Goal: Use online tool/utility: Utilize a website feature to perform a specific function

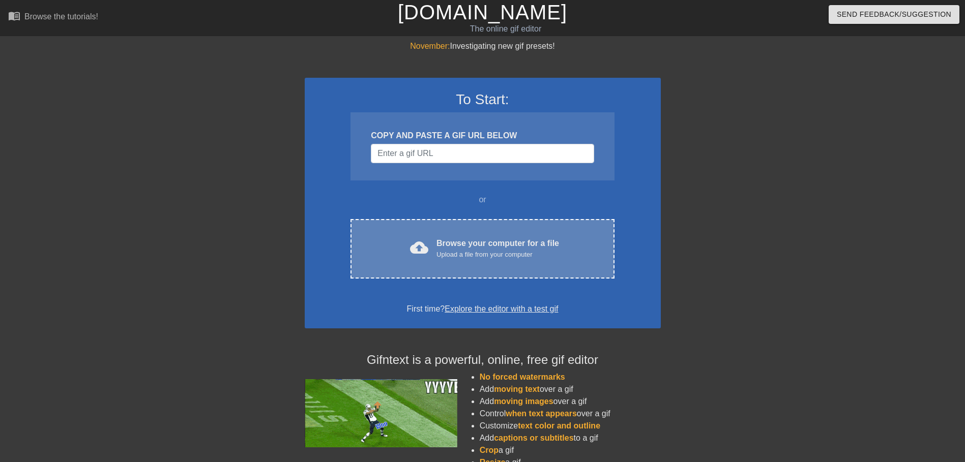
click at [483, 233] on div "cloud_upload Browse your computer for a file Upload a file from your computer C…" at bounding box center [481, 249] width 263 height 60
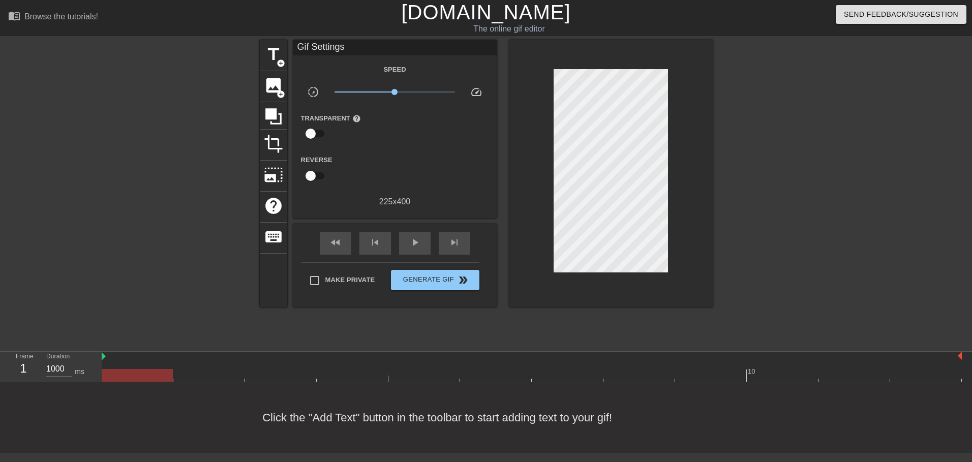
click at [972, 265] on html "menu_book Browse the tutorials! Gifntext.com The online gif editor Send Feedbac…" at bounding box center [486, 226] width 972 height 453
click at [274, 62] on span "title" at bounding box center [273, 54] width 19 height 19
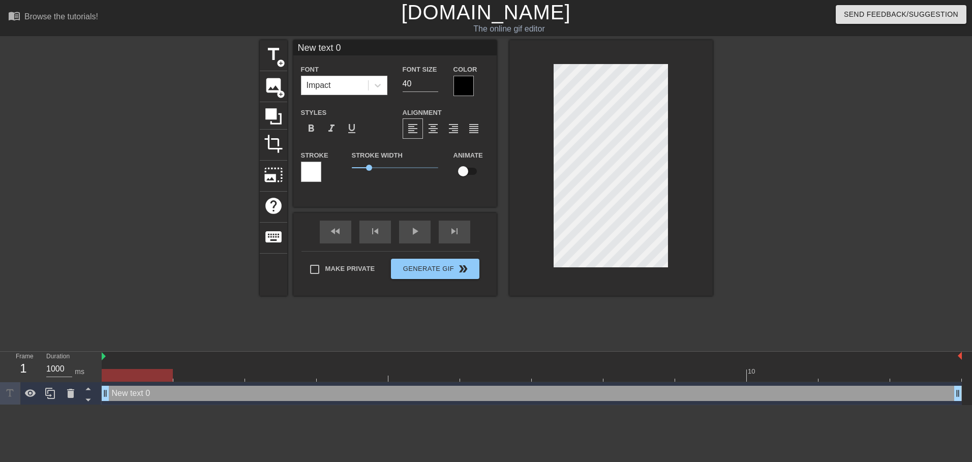
click at [367, 52] on input "New text 0" at bounding box center [394, 47] width 203 height 15
type input "XTAZ"
click at [770, 138] on div at bounding box center [801, 192] width 153 height 305
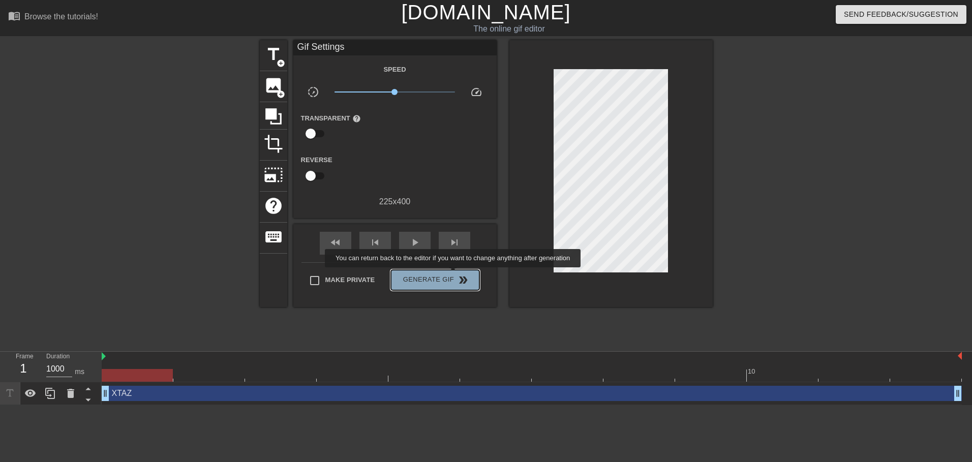
click at [454, 275] on button "Generate Gif double_arrow" at bounding box center [435, 280] width 88 height 20
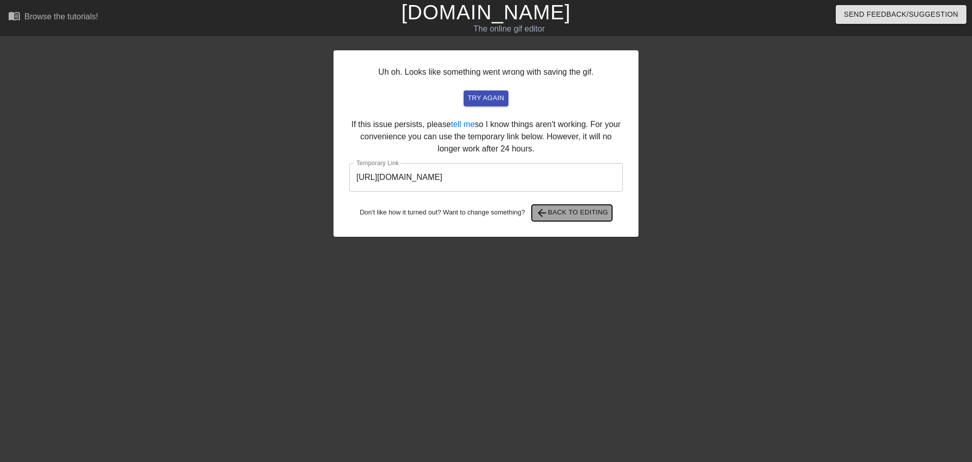
click at [577, 214] on span "arrow_back Back to Editing" at bounding box center [572, 213] width 73 height 12
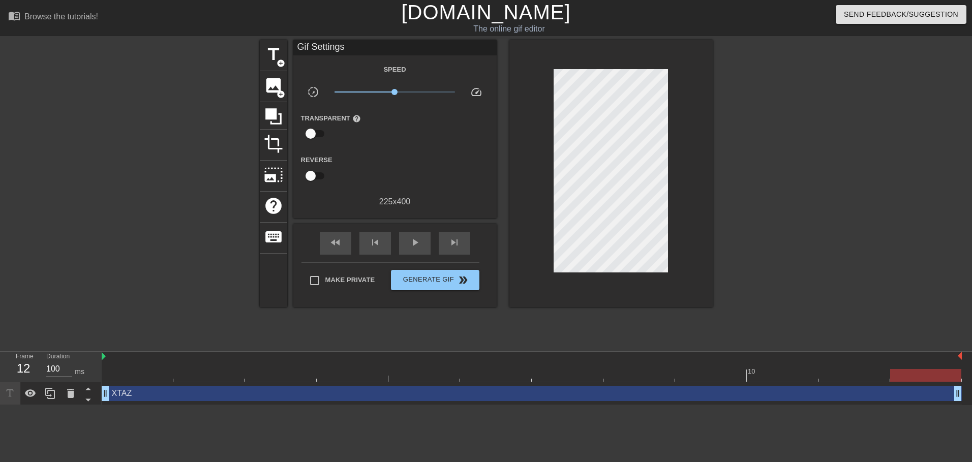
click at [412, 91] on span "x1.00" at bounding box center [395, 92] width 121 height 12
click at [409, 233] on div "play_arrow" at bounding box center [415, 243] width 32 height 23
drag, startPoint x: 419, startPoint y: 94, endPoint x: 435, endPoint y: 94, distance: 15.8
click at [435, 94] on span "x4.12" at bounding box center [395, 92] width 121 height 12
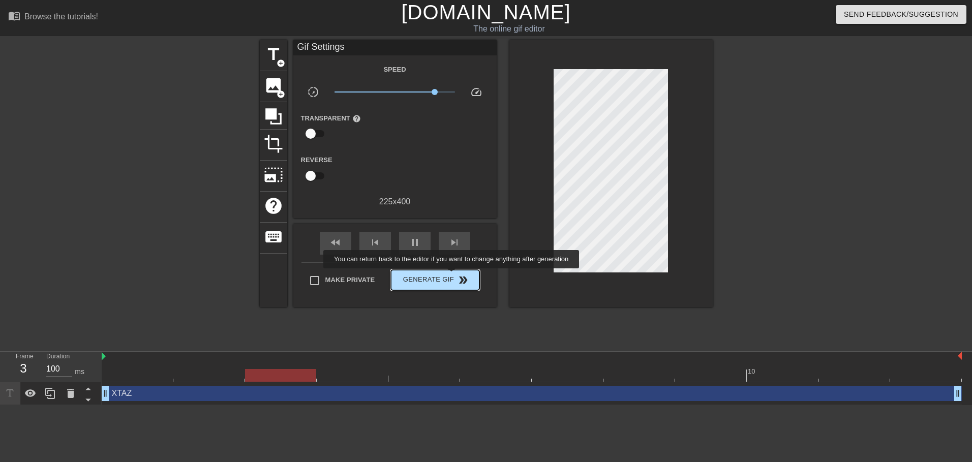
type input "1000"
click at [453, 276] on span "Generate Gif double_arrow" at bounding box center [435, 280] width 80 height 12
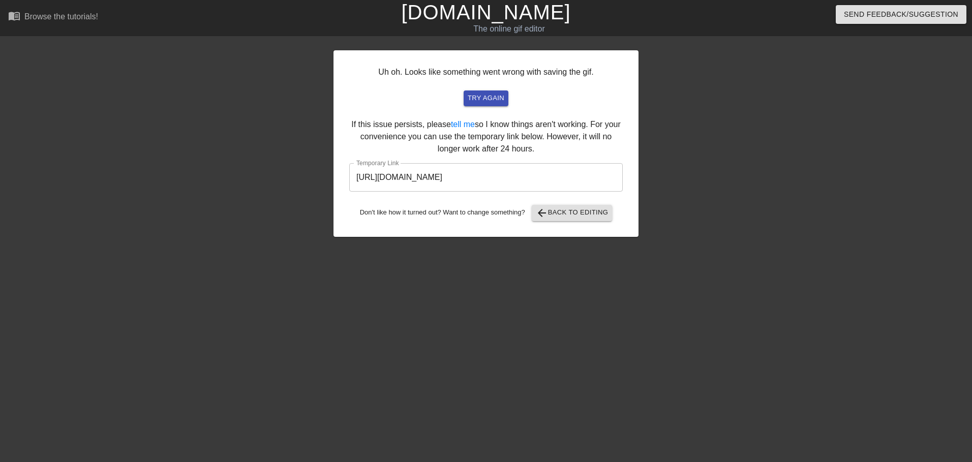
click at [496, 167] on input "https://www.gifntext.com/temp_generations/Ft1xuADp.gif" at bounding box center [486, 177] width 274 height 28
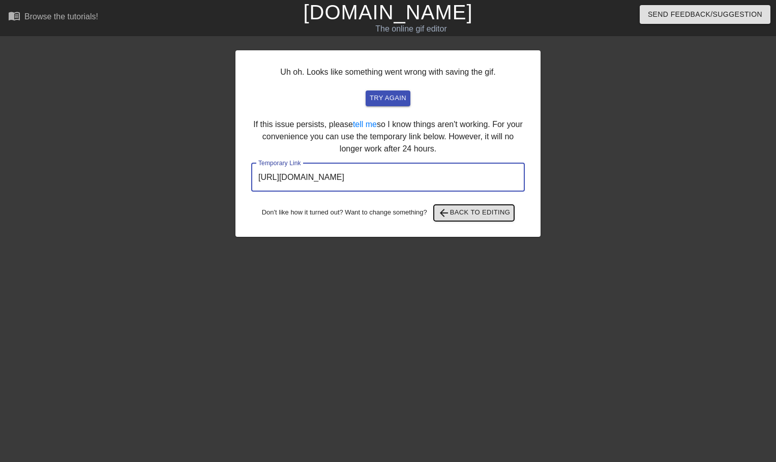
click at [498, 211] on span "arrow_back Back to Editing" at bounding box center [474, 213] width 73 height 12
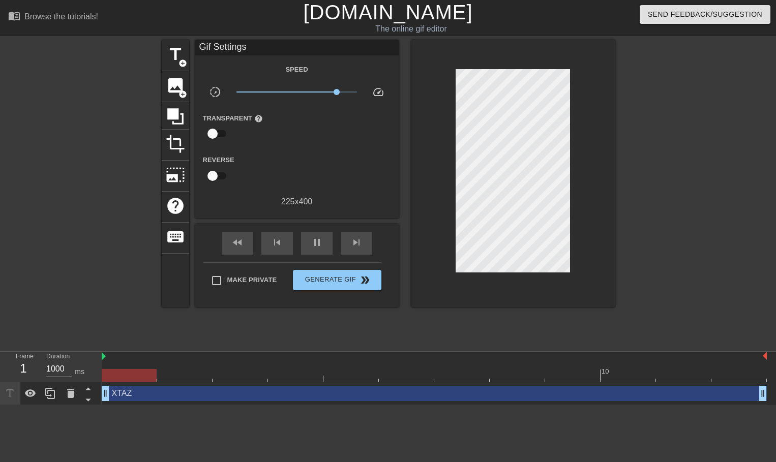
type input "100"
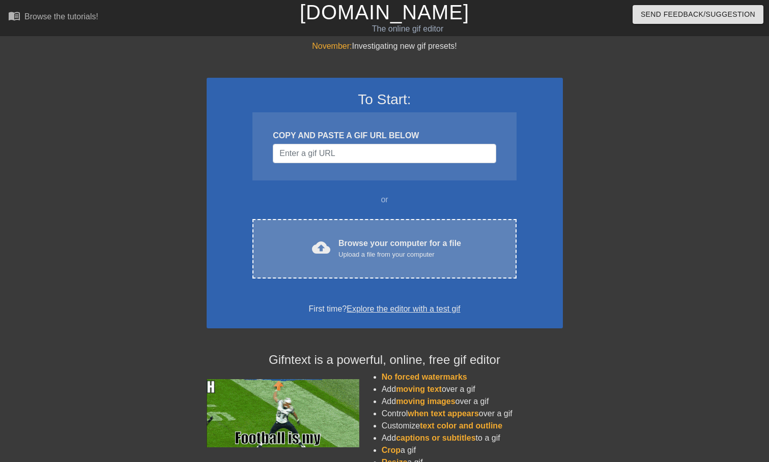
click at [472, 229] on div "cloud_upload Browse your computer for a file Upload a file from your computer C…" at bounding box center [383, 249] width 263 height 60
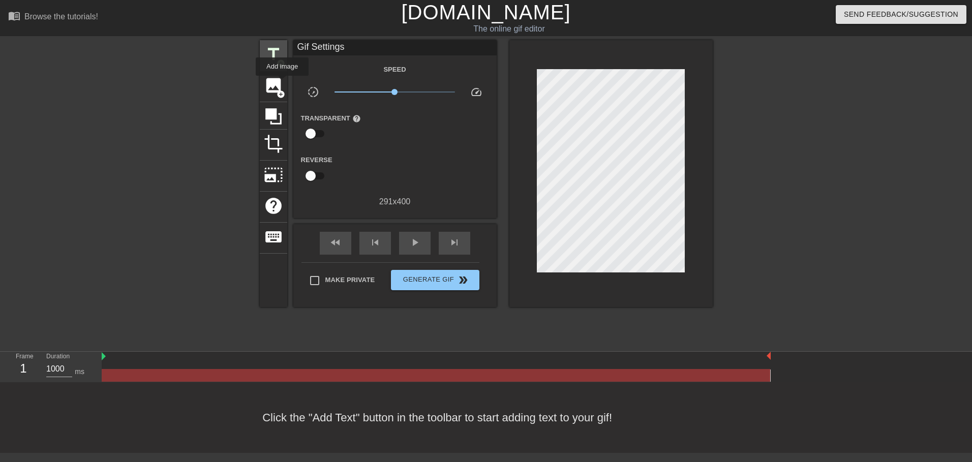
click at [277, 59] on span "add_circle" at bounding box center [281, 63] width 9 height 9
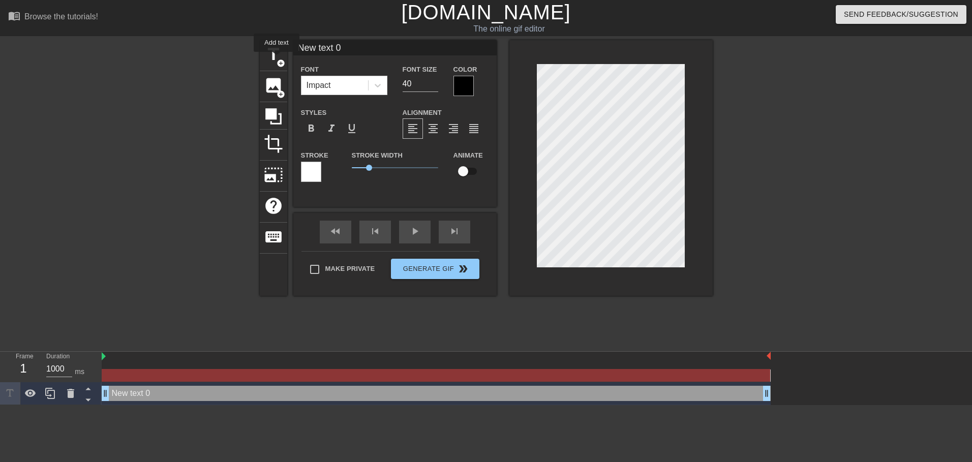
click at [349, 49] on input "New text 0" at bounding box center [394, 47] width 203 height 15
type input "XTAZ"
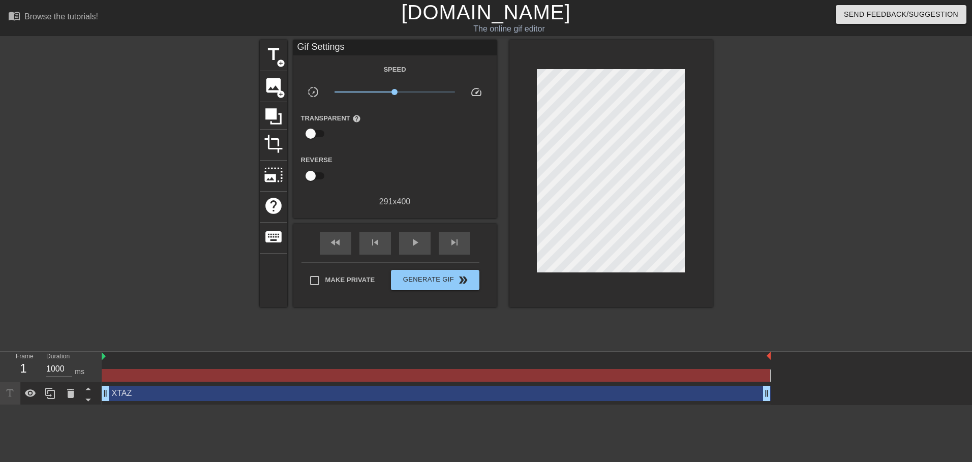
click at [701, 150] on div at bounding box center [611, 173] width 203 height 267
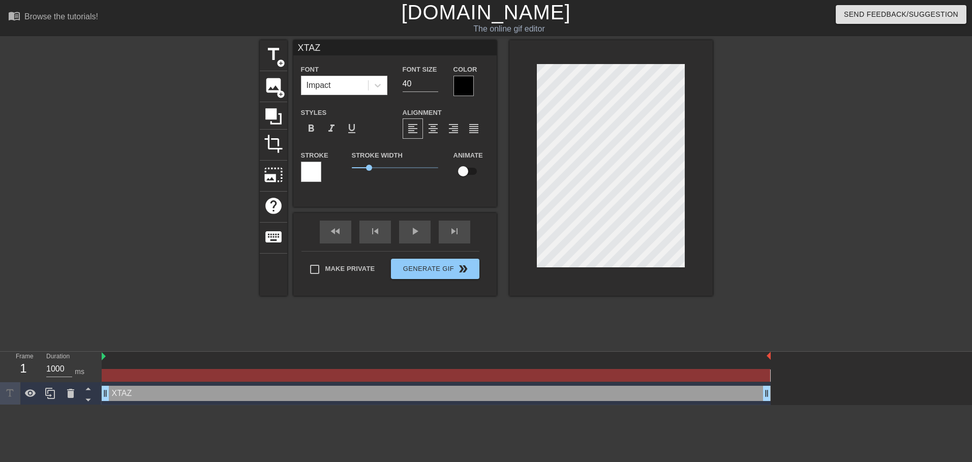
click at [696, 203] on div at bounding box center [611, 168] width 203 height 256
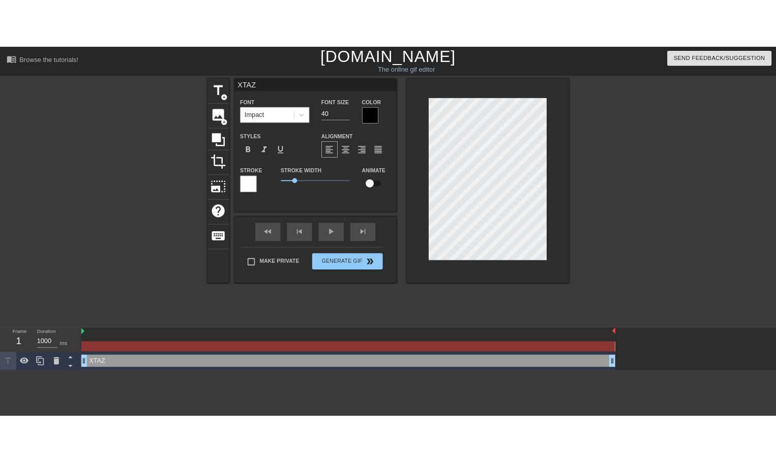
scroll to position [2, 2]
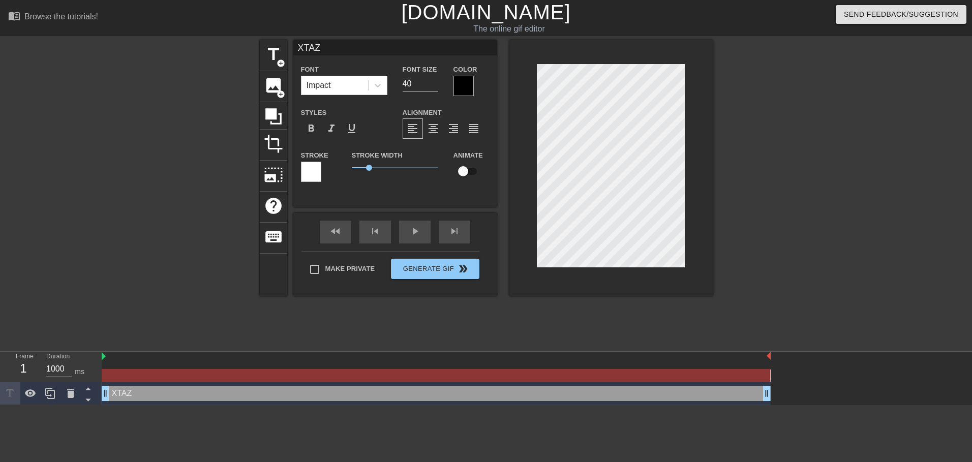
click at [692, 206] on div at bounding box center [611, 168] width 203 height 256
click at [457, 271] on button "Generate Gif double_arrow" at bounding box center [435, 269] width 88 height 20
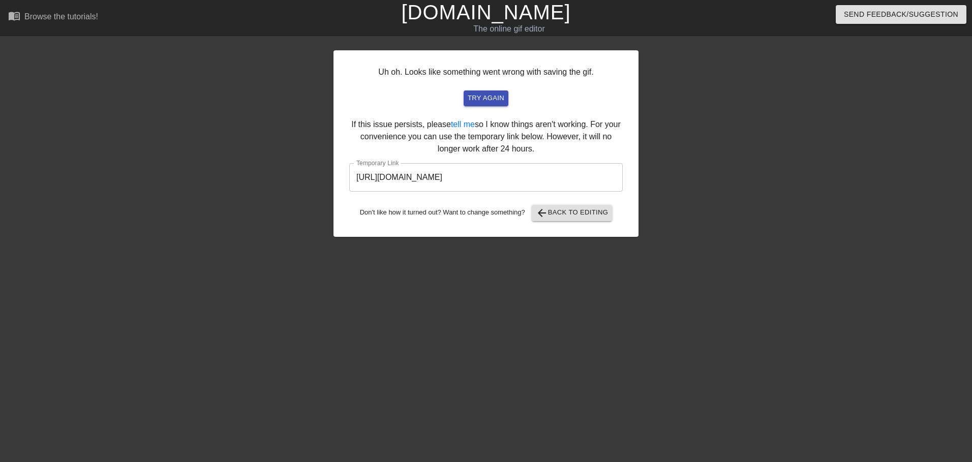
click at [494, 195] on div "Uh oh. Looks like something went wrong with saving the gif. try again If this i…" at bounding box center [486, 143] width 305 height 187
click at [500, 186] on input "https://www.gifntext.com/temp_generations/lWa52vl0.gif" at bounding box center [486, 177] width 274 height 28
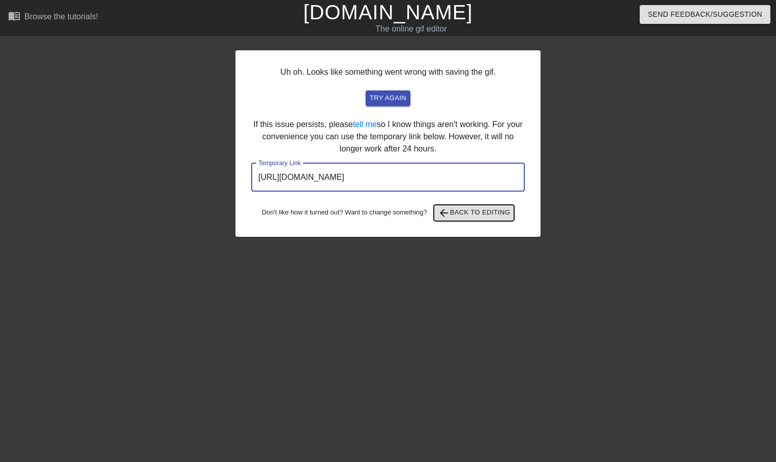
click at [483, 213] on span "arrow_back Back to Editing" at bounding box center [474, 213] width 73 height 12
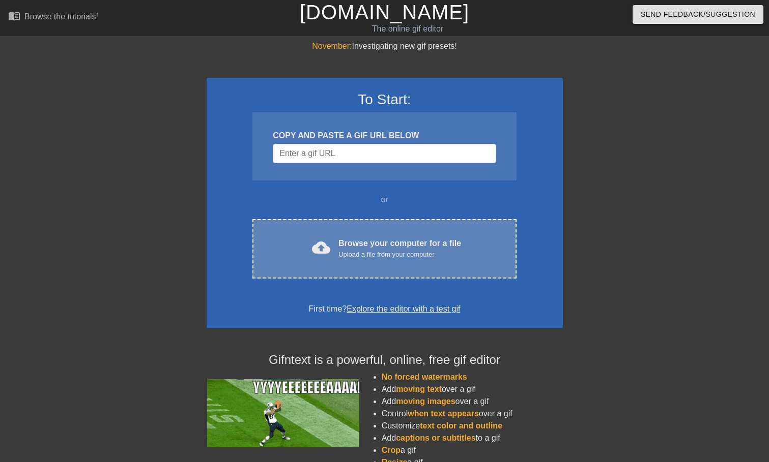
click at [461, 225] on div "cloud_upload Browse your computer for a file Upload a file from your computer C…" at bounding box center [383, 249] width 263 height 60
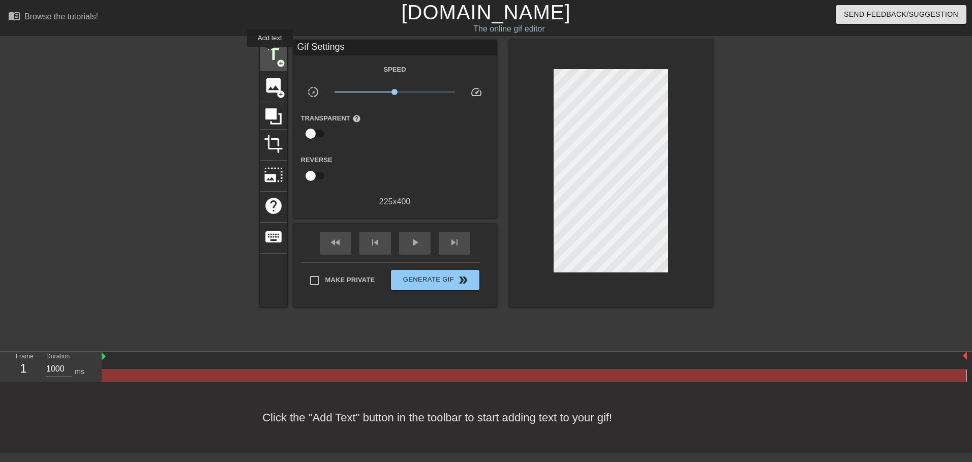
click at [270, 54] on span "title" at bounding box center [273, 54] width 19 height 19
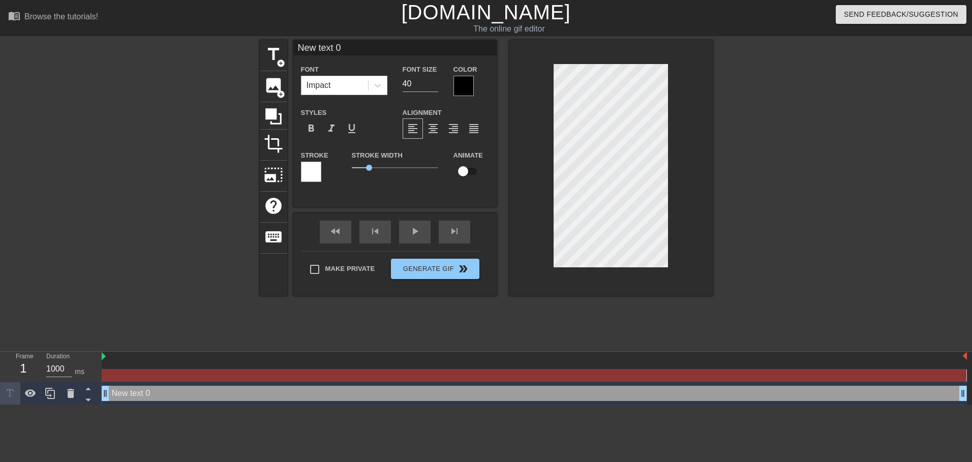
click at [343, 50] on input "New text 0" at bounding box center [394, 47] width 203 height 15
type input "XTAZ"
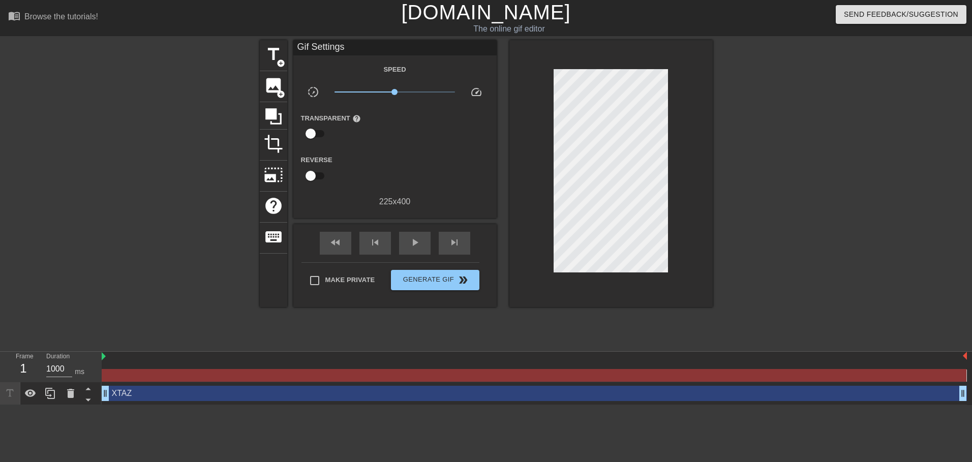
click at [680, 106] on div at bounding box center [611, 173] width 203 height 267
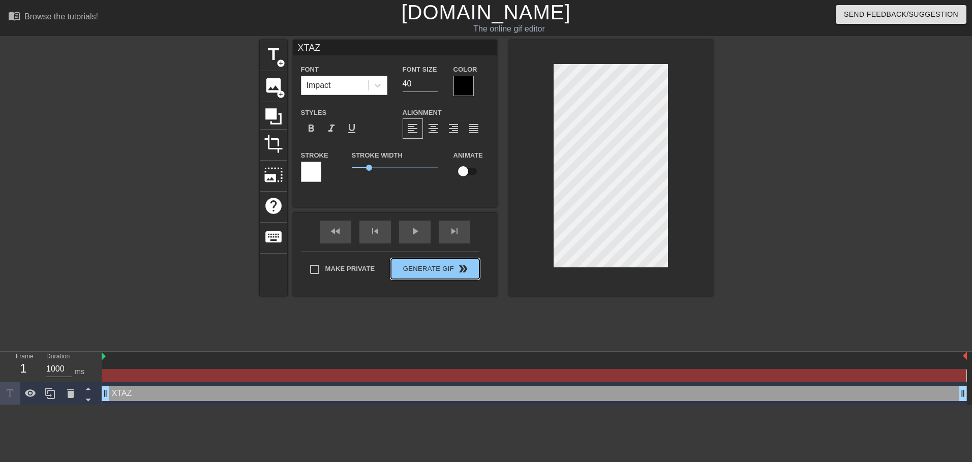
click at [458, 278] on button "Generate Gif double_arrow" at bounding box center [435, 269] width 88 height 20
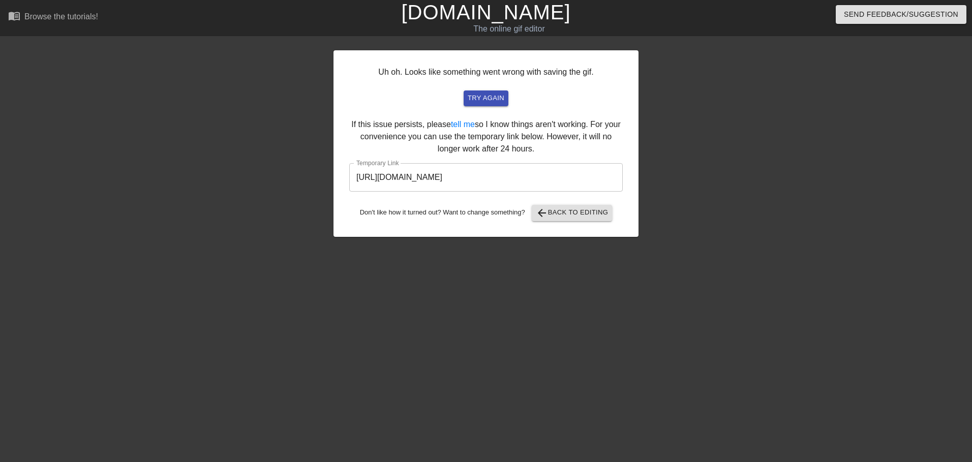
click at [471, 185] on input "https://www.gifntext.com/temp_generations/KMJHKO7l.gif" at bounding box center [486, 177] width 274 height 28
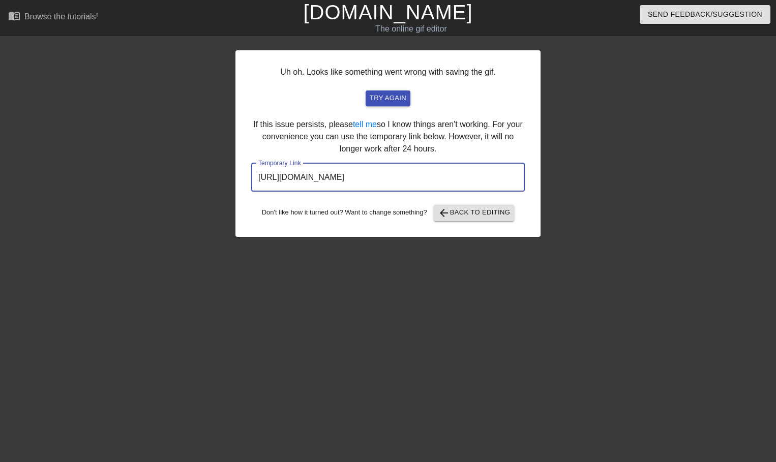
click at [586, 2] on div "Send Feedback/Suggestion" at bounding box center [652, 17] width 264 height 35
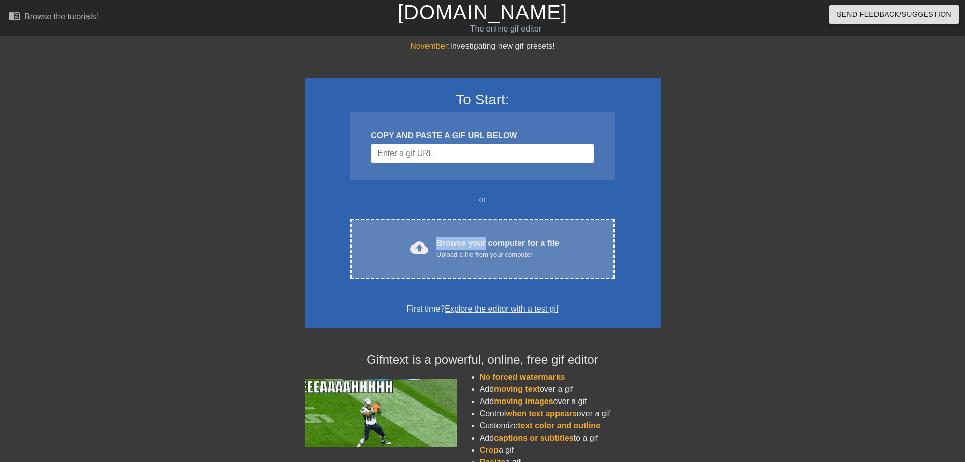
click at [485, 239] on div "cloud_upload Browse your computer for a file Upload a file from your computer C…" at bounding box center [481, 249] width 263 height 60
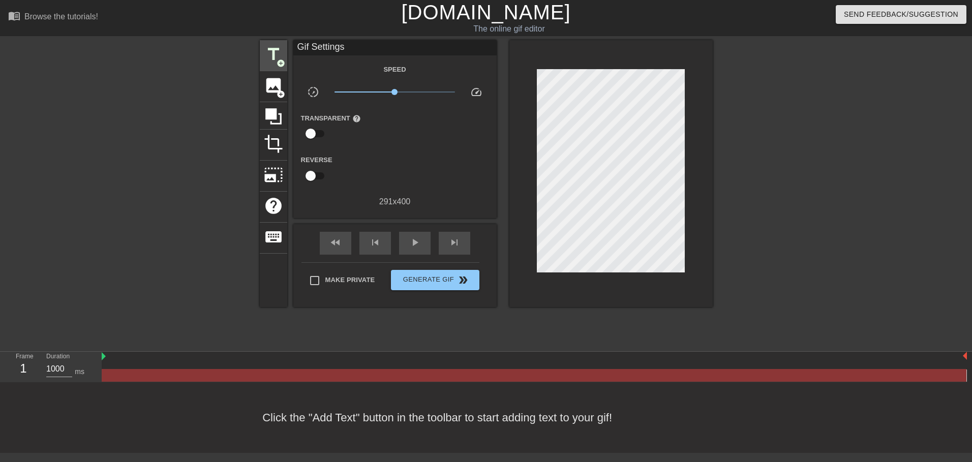
click at [271, 53] on span "title" at bounding box center [273, 54] width 19 height 19
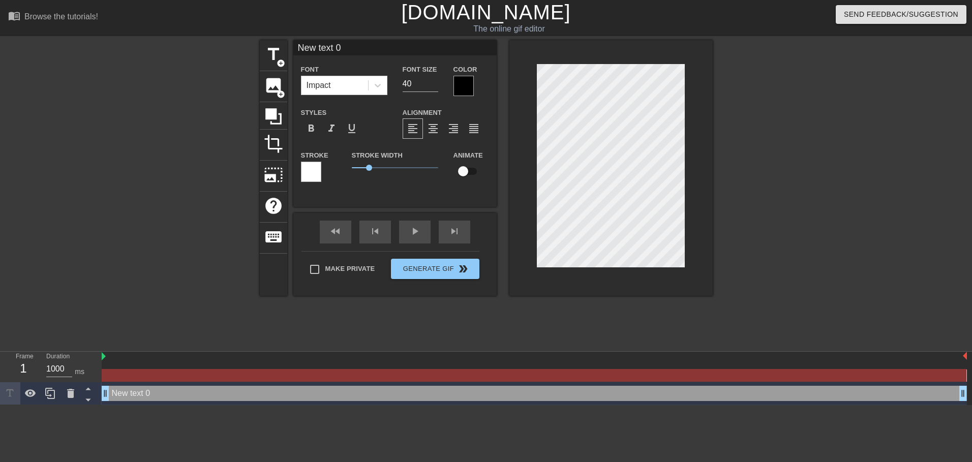
click at [361, 48] on input "New text 0" at bounding box center [394, 47] width 203 height 15
type input "XTAZ"
click at [457, 261] on div "Make Private Generate Gif double_arrow" at bounding box center [391, 271] width 178 height 40
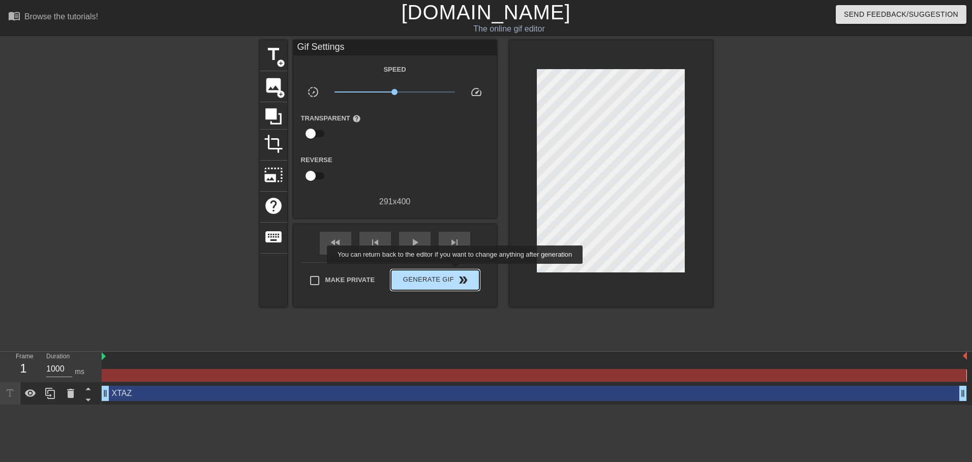
click at [457, 276] on span "double_arrow" at bounding box center [463, 280] width 12 height 12
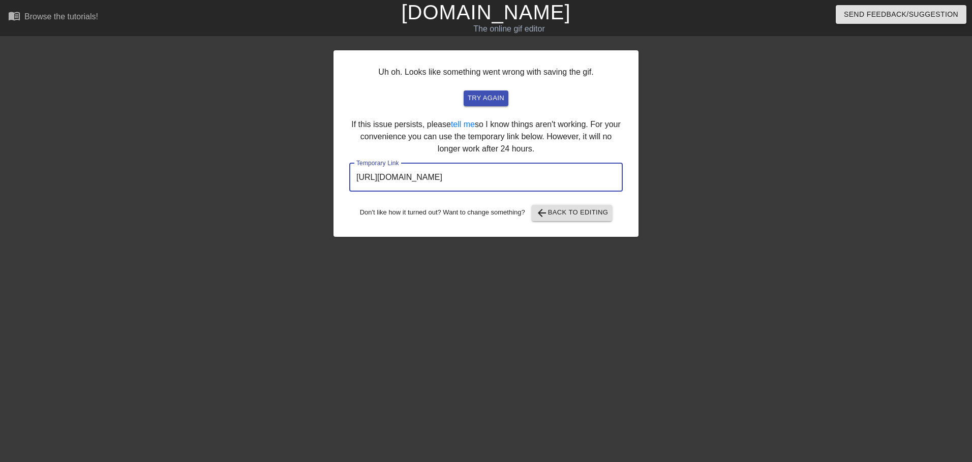
click at [503, 178] on input "[URL][DOMAIN_NAME]" at bounding box center [486, 177] width 274 height 28
